Goal: Task Accomplishment & Management: Use online tool/utility

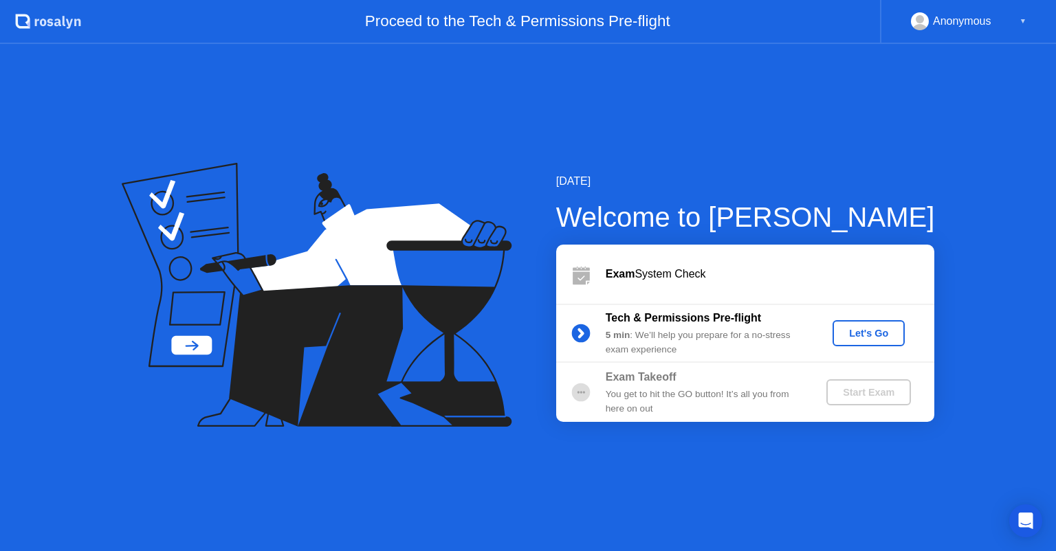
click at [863, 339] on div "Let's Go" at bounding box center [868, 333] width 61 height 11
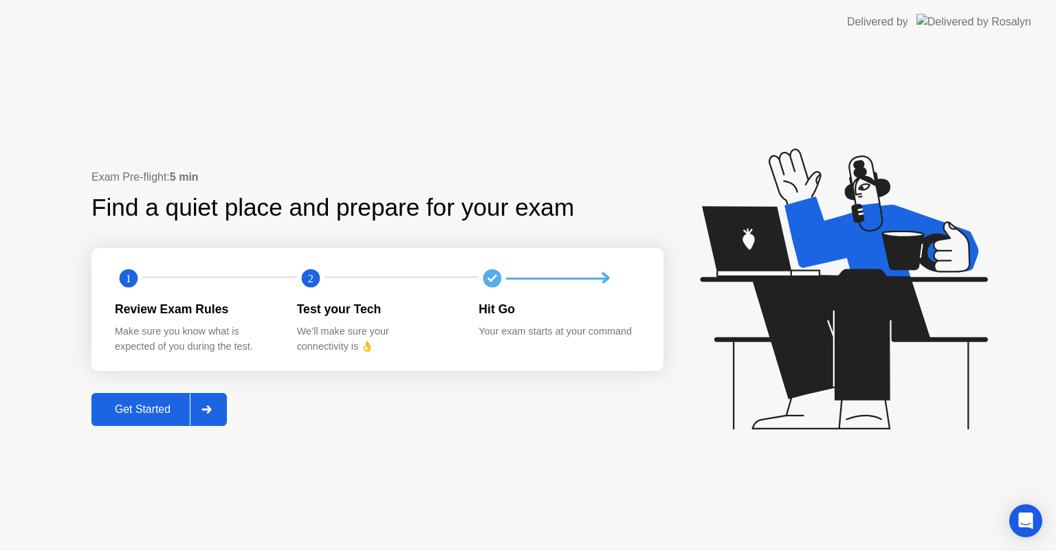
click at [129, 411] on div "Get Started" at bounding box center [143, 410] width 94 height 12
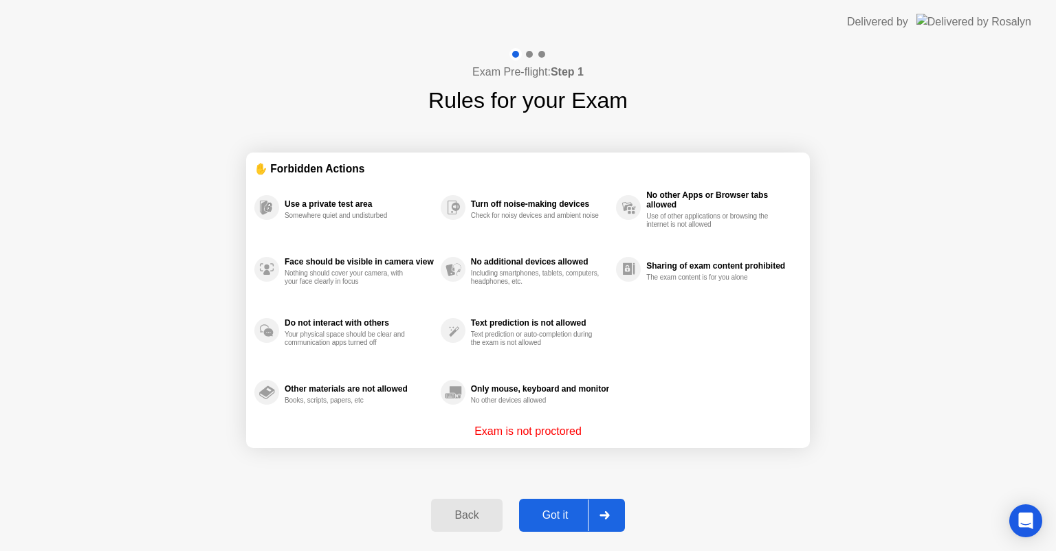
click at [555, 516] on div "Got it" at bounding box center [555, 515] width 65 height 12
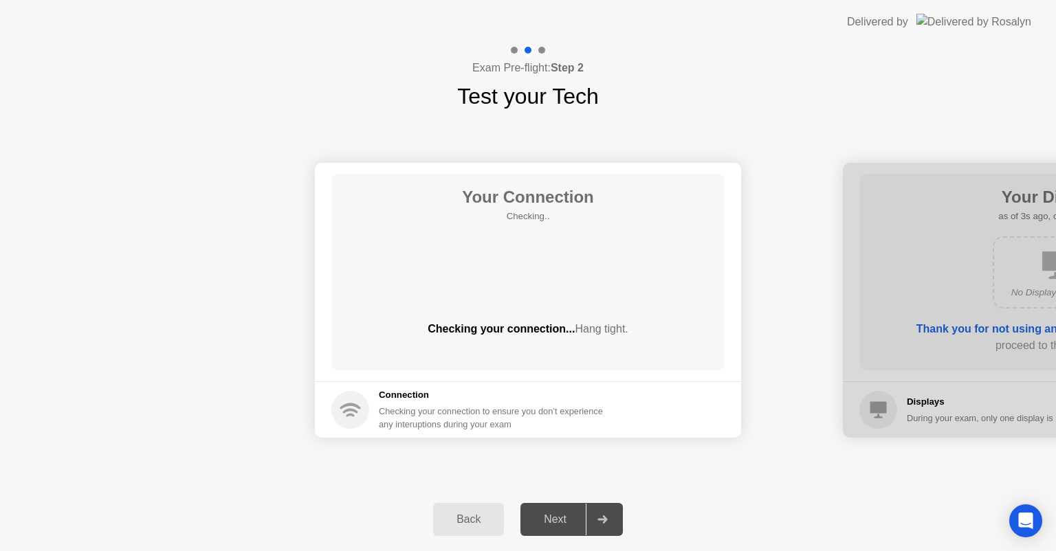
click at [536, 476] on div "Your Connection Checking.. Checking your connection... Hang tight. Connection C…" at bounding box center [528, 300] width 1056 height 375
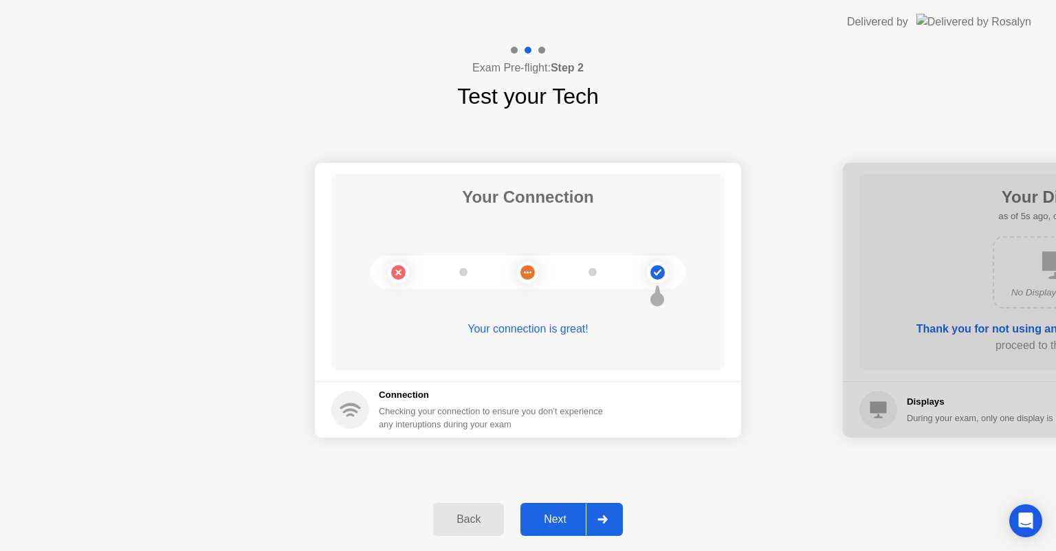
click at [560, 520] on div "Next" at bounding box center [554, 520] width 61 height 12
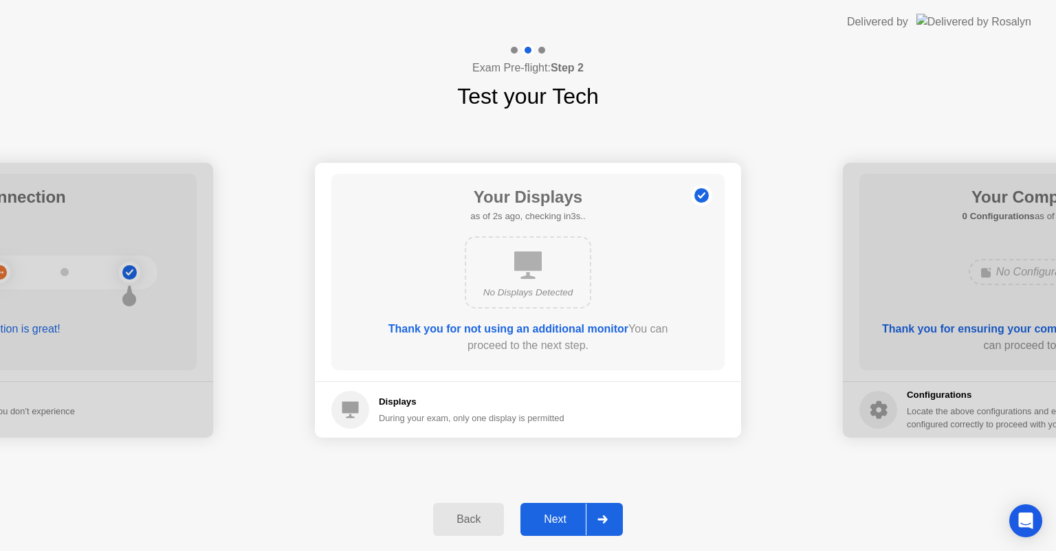
click at [568, 508] on button "Next" at bounding box center [571, 519] width 102 height 33
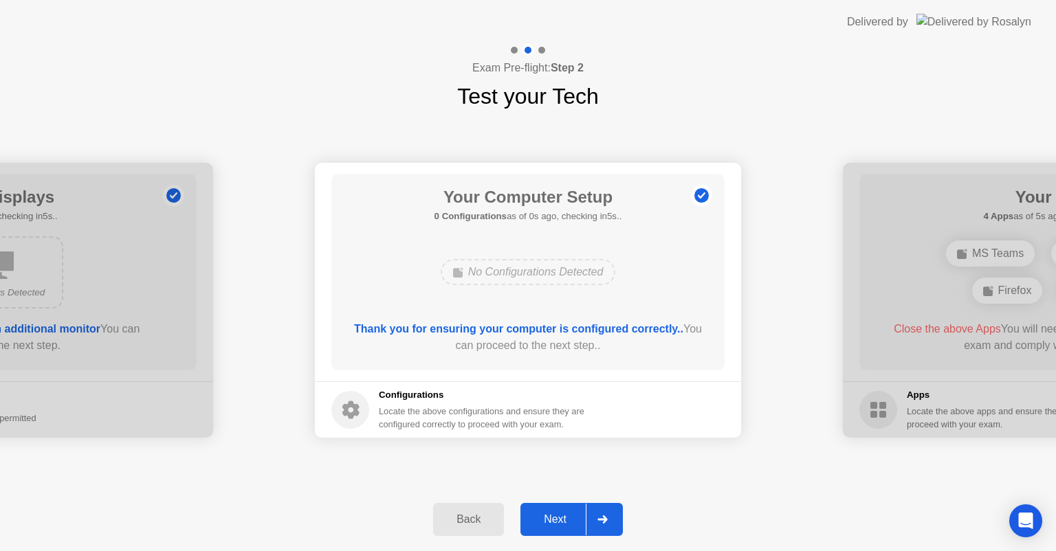
click at [566, 524] on div "Next" at bounding box center [554, 520] width 61 height 12
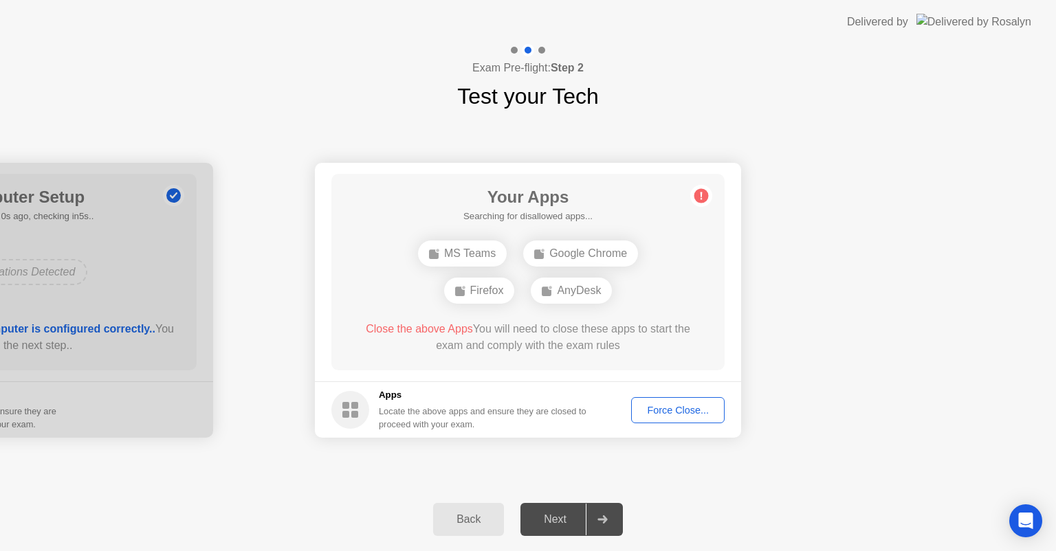
click at [692, 407] on div "Force Close..." at bounding box center [678, 410] width 84 height 11
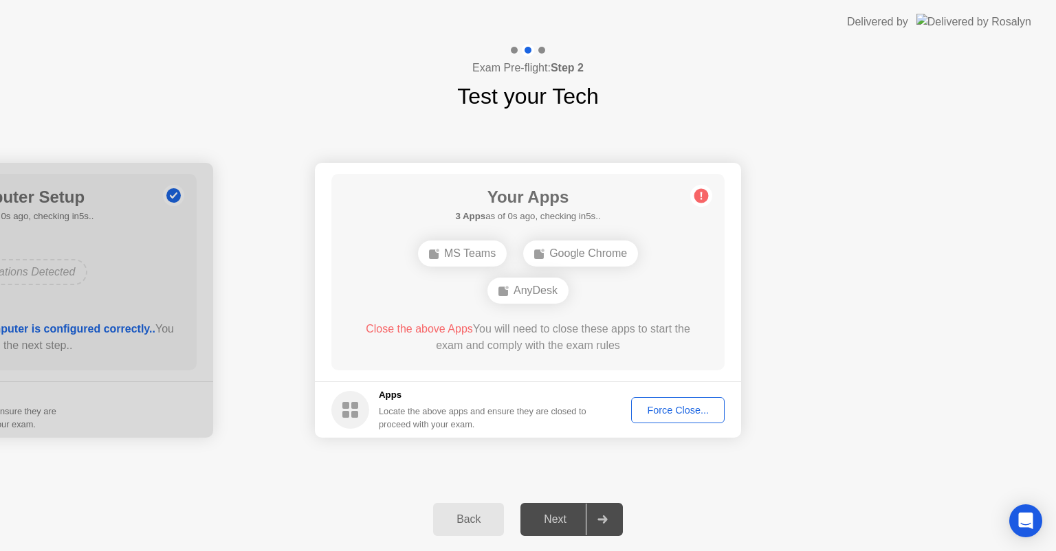
click at [701, 474] on div "Your Connection Your connection is great! Connection Checking your connection t…" at bounding box center [528, 300] width 1056 height 375
click at [665, 407] on div "Force Close..." at bounding box center [678, 410] width 84 height 11
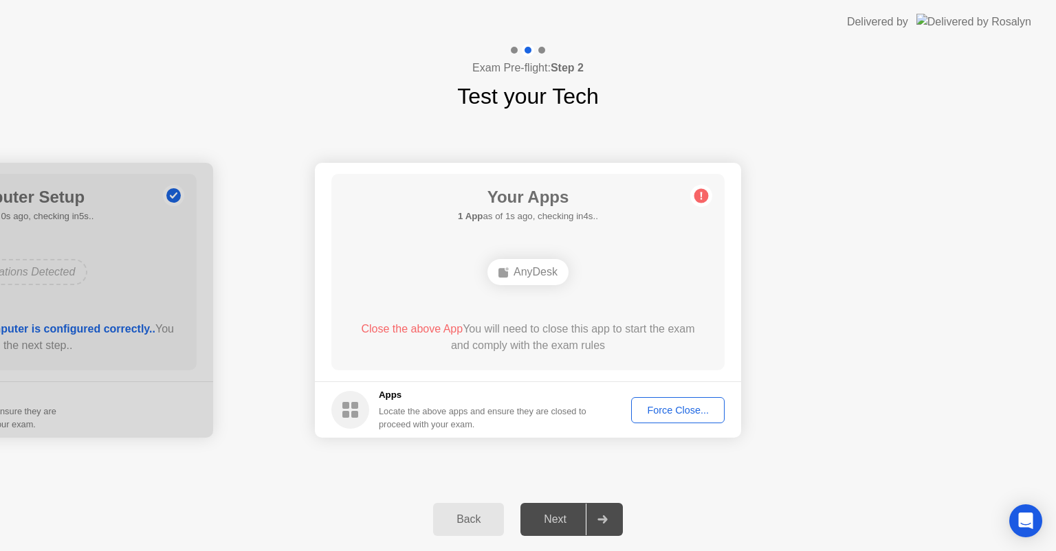
click at [678, 269] on div "AnyDesk" at bounding box center [528, 272] width 315 height 37
click at [670, 407] on div "Force Close..." at bounding box center [678, 410] width 84 height 11
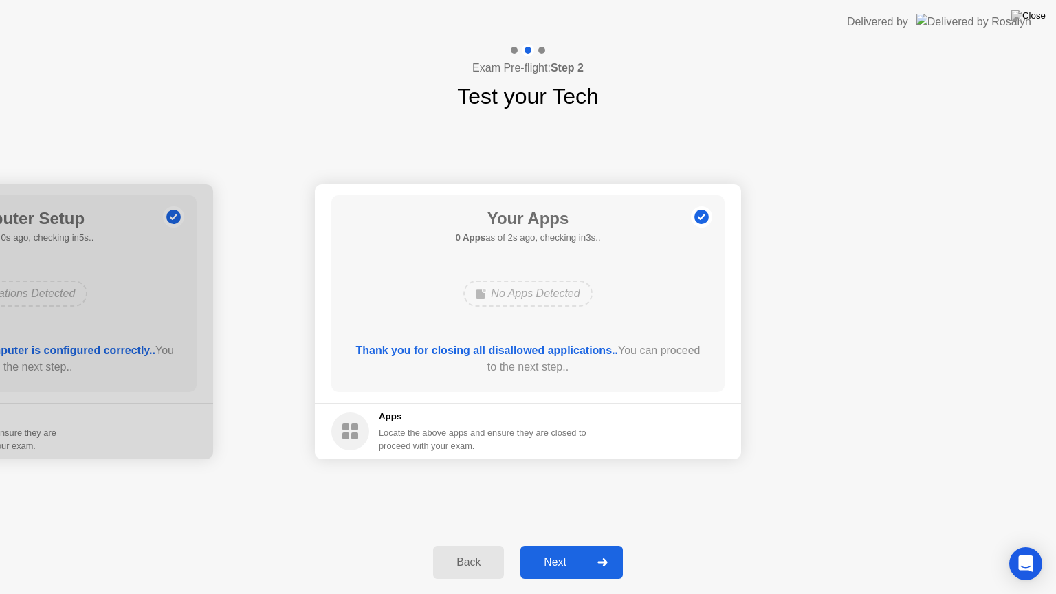
click at [626, 502] on div "Your Connection Your connection is great! Connection Checking your connection t…" at bounding box center [528, 322] width 1056 height 418
click at [606, 551] on icon at bounding box center [602, 562] width 10 height 8
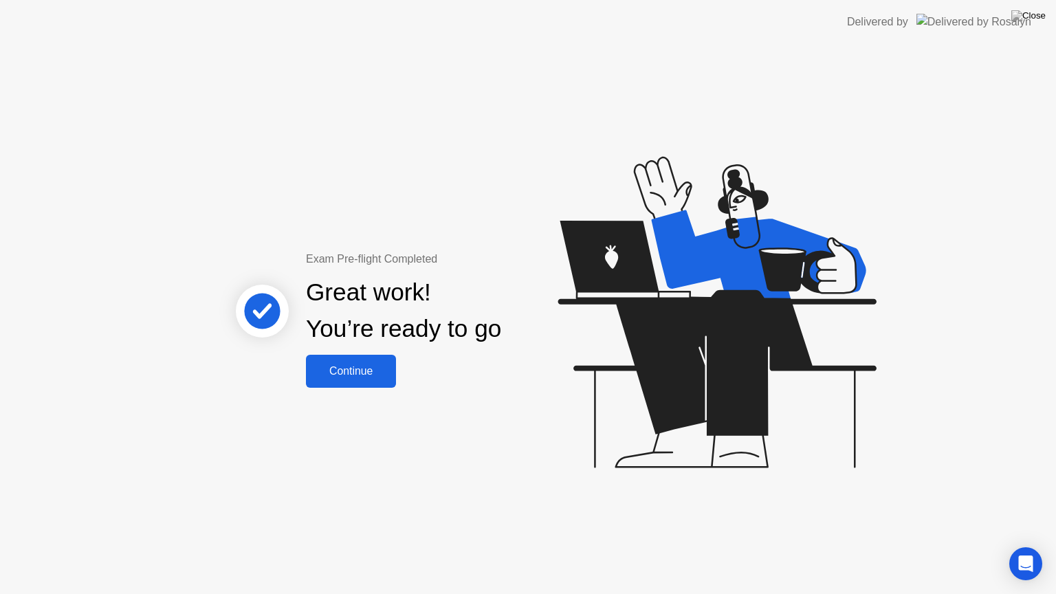
click at [375, 365] on div "Continue" at bounding box center [351, 371] width 82 height 12
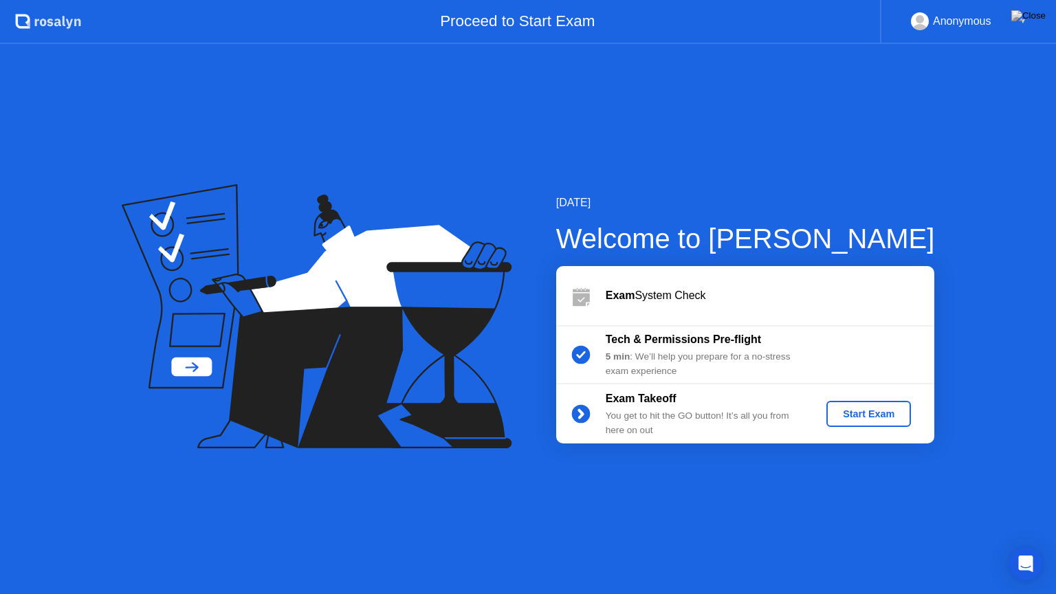
click at [512, 445] on div "[DATE] Welcome to [PERSON_NAME] Exam System Check Tech & Permissions Pre-flight…" at bounding box center [528, 319] width 1056 height 550
click at [753, 347] on div "Tech & Permissions Pre-flight" at bounding box center [705, 339] width 198 height 16
click at [586, 349] on circle at bounding box center [580, 355] width 19 height 19
click at [577, 415] on circle at bounding box center [580, 414] width 19 height 19
click at [856, 409] on div "Start Exam" at bounding box center [869, 413] width 74 height 11
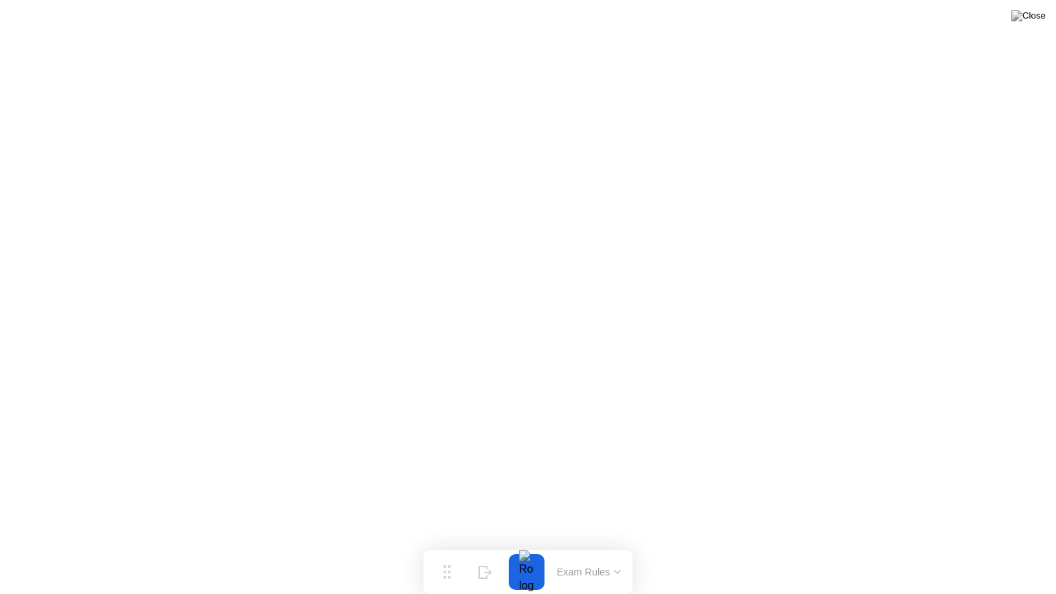
click at [525, 551] on div at bounding box center [526, 572] width 29 height 36
click at [532, 551] on div at bounding box center [526, 572] width 29 height 36
click at [441, 551] on div "Move" at bounding box center [447, 583] width 18 height 8
click at [571, 551] on button "Exam Rules" at bounding box center [589, 572] width 73 height 12
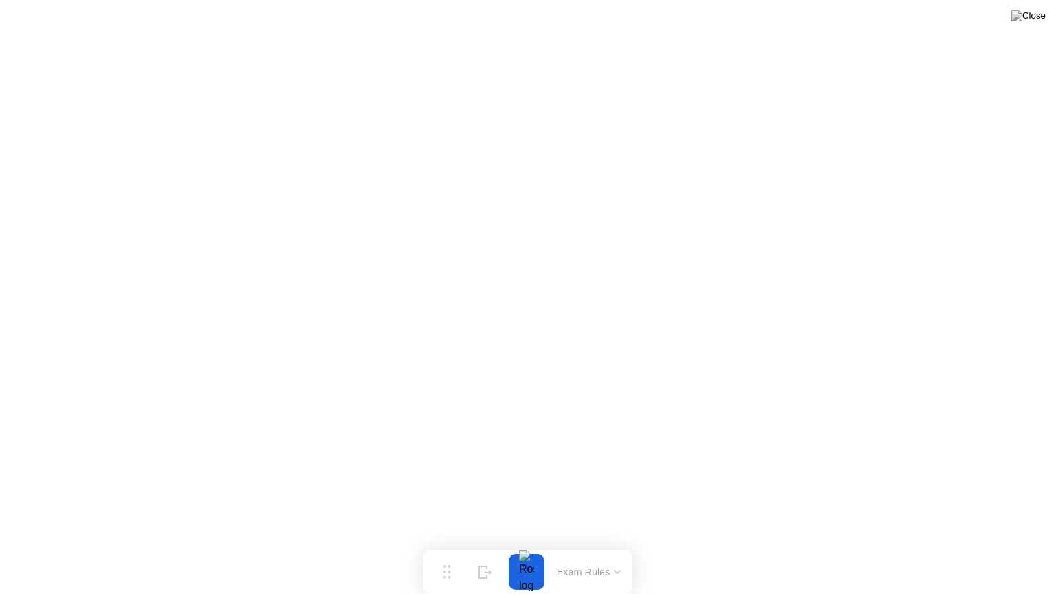
click at [573, 551] on div "Exam Rules" at bounding box center [589, 572] width 80 height 44
click at [575, 551] on button "Exam Rules" at bounding box center [589, 572] width 73 height 12
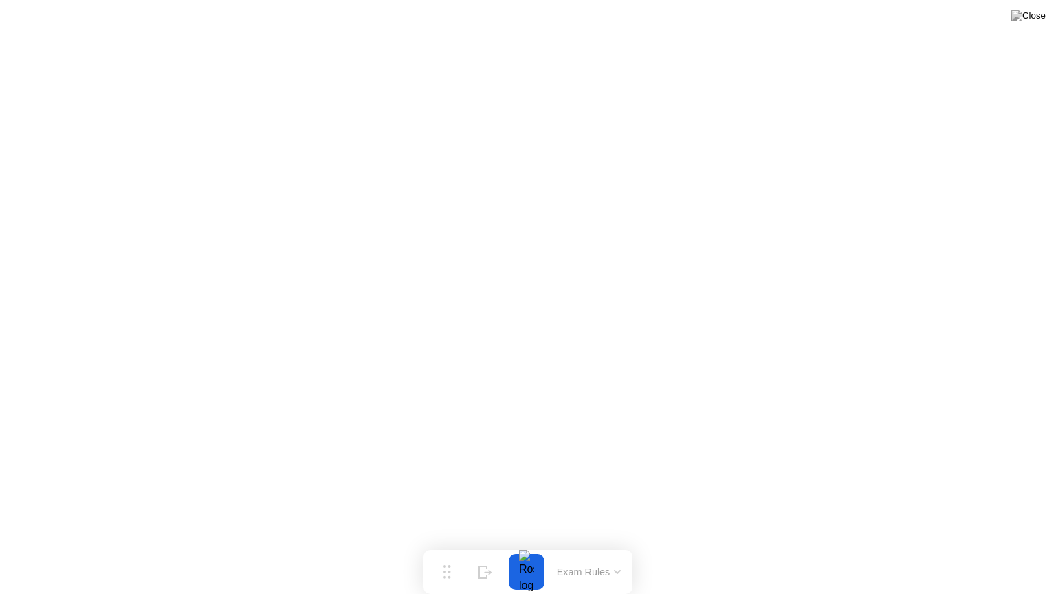
click at [532, 551] on div at bounding box center [526, 572] width 29 height 36
click at [452, 551] on div "Move" at bounding box center [447, 583] width 18 height 8
click at [481, 551] on div "Hide" at bounding box center [485, 583] width 15 height 8
click at [1003, 551] on div "Show" at bounding box center [1002, 583] width 19 height 8
click at [1039, 21] on img at bounding box center [1028, 15] width 34 height 11
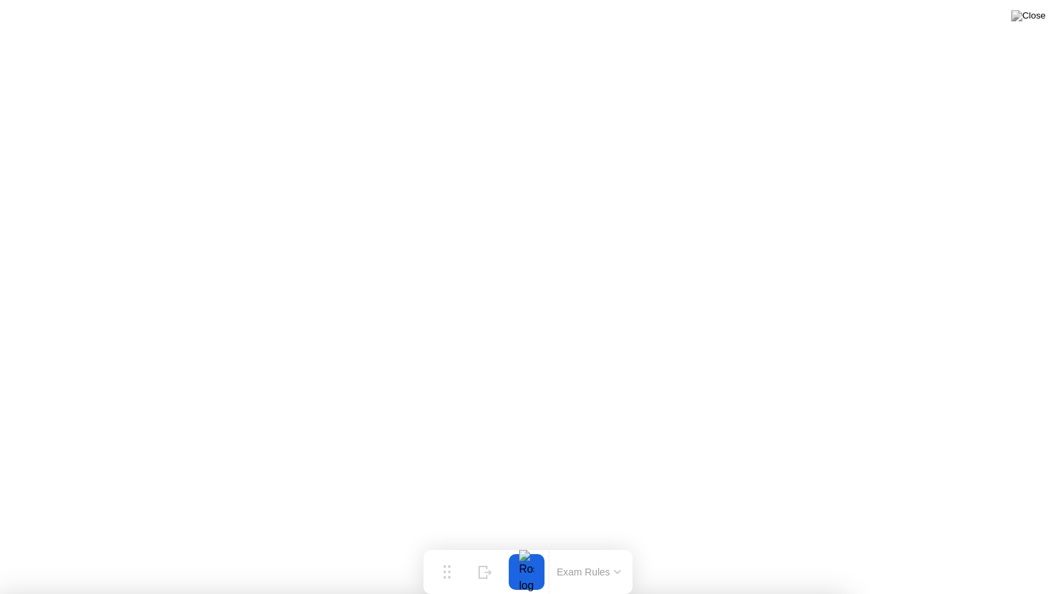
click at [478, 551] on div "Hide" at bounding box center [485, 583] width 15 height 8
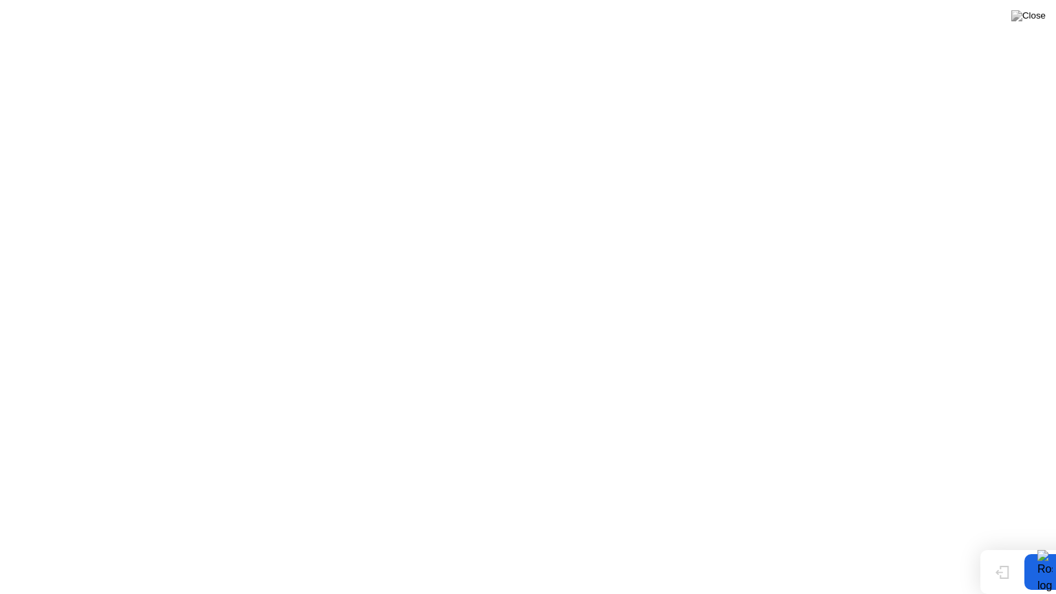
click at [999, 551] on icon at bounding box center [1002, 572] width 14 height 13
click at [1034, 18] on img at bounding box center [1028, 15] width 34 height 11
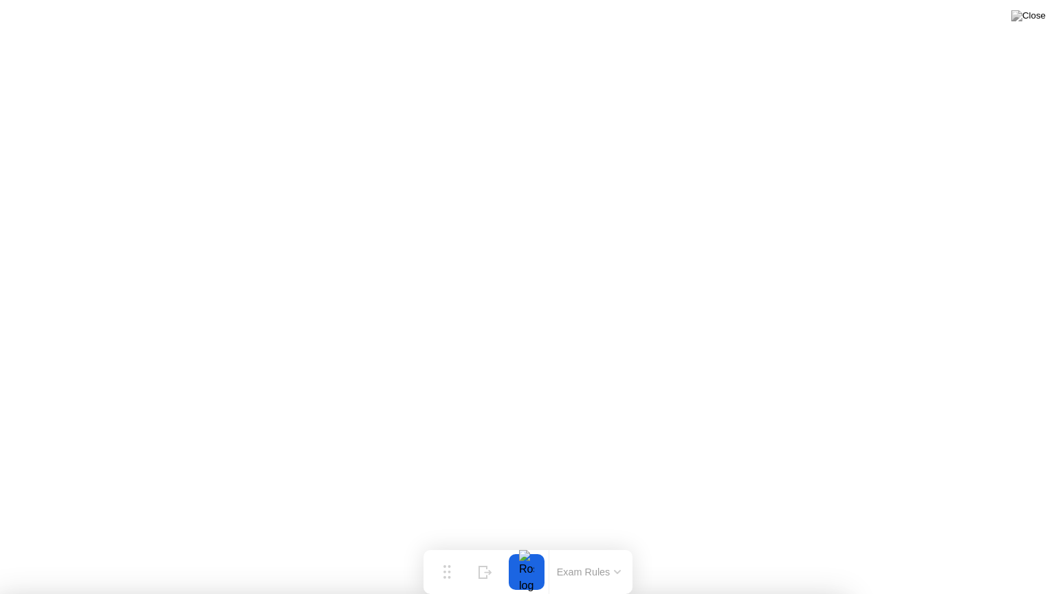
click at [531, 551] on div at bounding box center [528, 594] width 1056 height 0
click at [1035, 10] on img at bounding box center [1028, 15] width 34 height 11
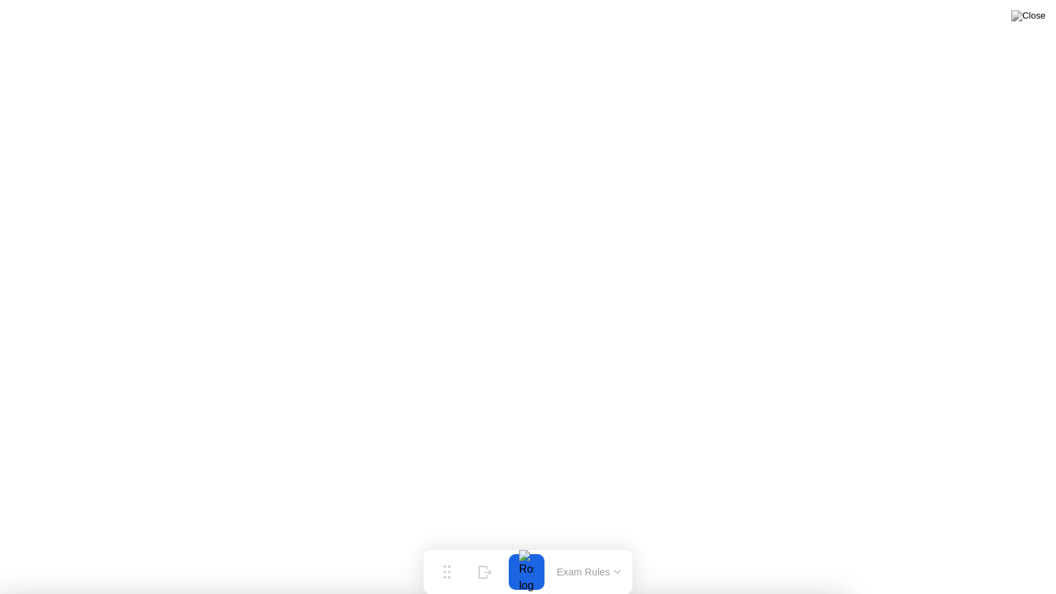
click at [584, 551] on div at bounding box center [528, 594] width 1056 height 0
